Goal: Information Seeking & Learning: Understand process/instructions

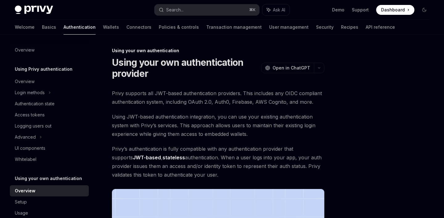
click at [219, 92] on span "Privy supports all JWT-based authentication providers. This includes any OIDC c…" at bounding box center [218, 97] width 213 height 17
click at [248, 71] on h1 "Using your own authentication provider" at bounding box center [185, 68] width 147 height 22
click at [312, 68] on button "OpenAI Open in ChatGPT" at bounding box center [287, 68] width 53 height 10
click at [378, 99] on div at bounding box center [388, 132] width 94 height 171
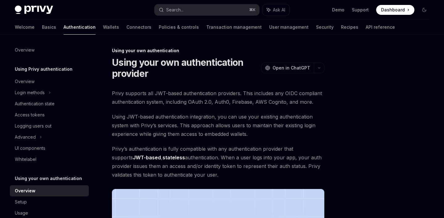
click at [206, 136] on span "Using JWT-based authentication integration, you can use your existing authentic…" at bounding box center [218, 125] width 213 height 26
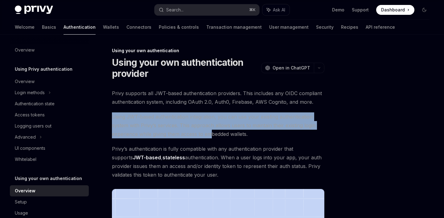
drag, startPoint x: 213, startPoint y: 132, endPoint x: 213, endPoint y: 106, distance: 26.2
click at [213, 107] on div "Privy supports all JWT-based authentication providers. This includes any OIDC c…" at bounding box center [218, 215] width 213 height 252
click at [229, 141] on div "Privy supports all JWT-based authentication providers. This includes any OIDC c…" at bounding box center [218, 215] width 213 height 252
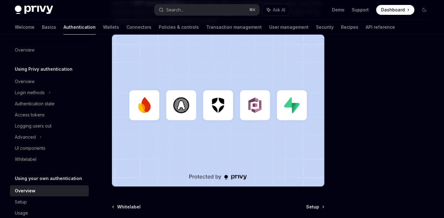
scroll to position [215, 0]
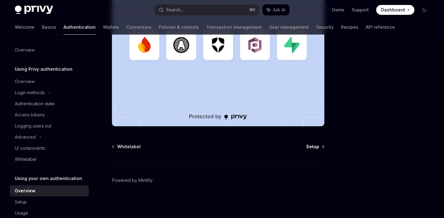
click at [311, 145] on span "Setup" at bounding box center [313, 147] width 13 height 6
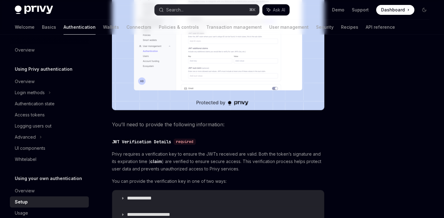
type textarea "*"
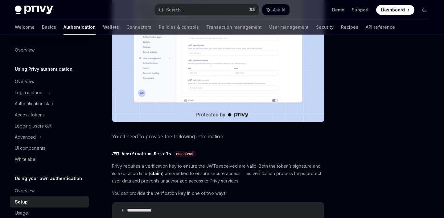
scroll to position [263, 0]
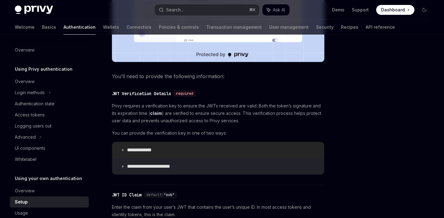
click at [141, 151] on p "**********" at bounding box center [145, 150] width 37 height 6
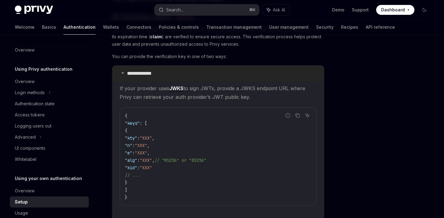
scroll to position [428, 0]
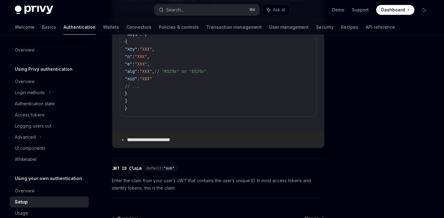
click at [143, 136] on summary "**********" at bounding box center [218, 140] width 212 height 16
